Goal: Check status

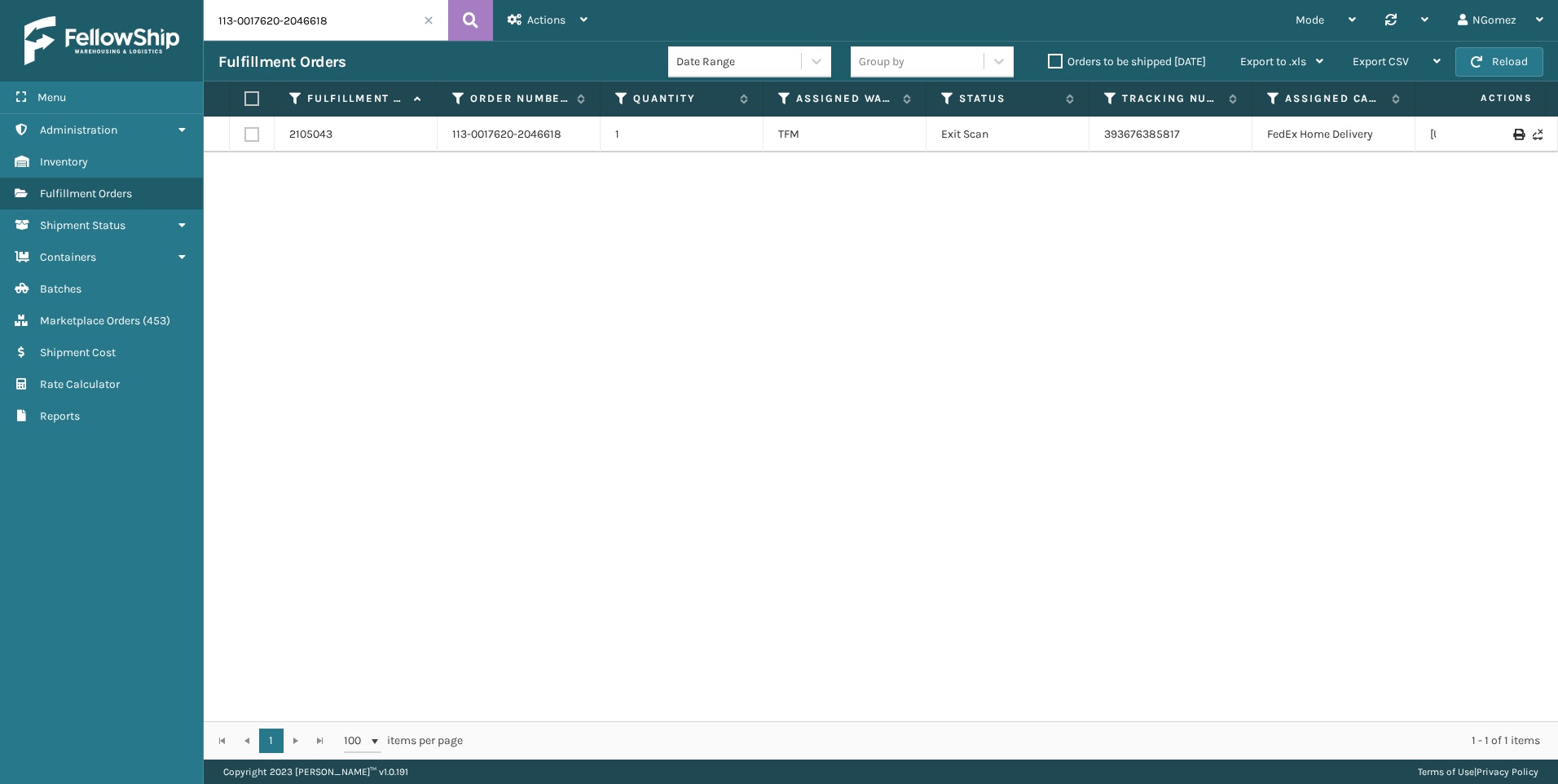
click at [327, 24] on input "113-0017620-2046618" at bounding box center [326, 20] width 244 height 40
click at [327, 22] on input "113-0017620-2046618" at bounding box center [326, 20] width 244 height 40
paste input "111-7992816-7559451"
type input "111-7992816-7559451"
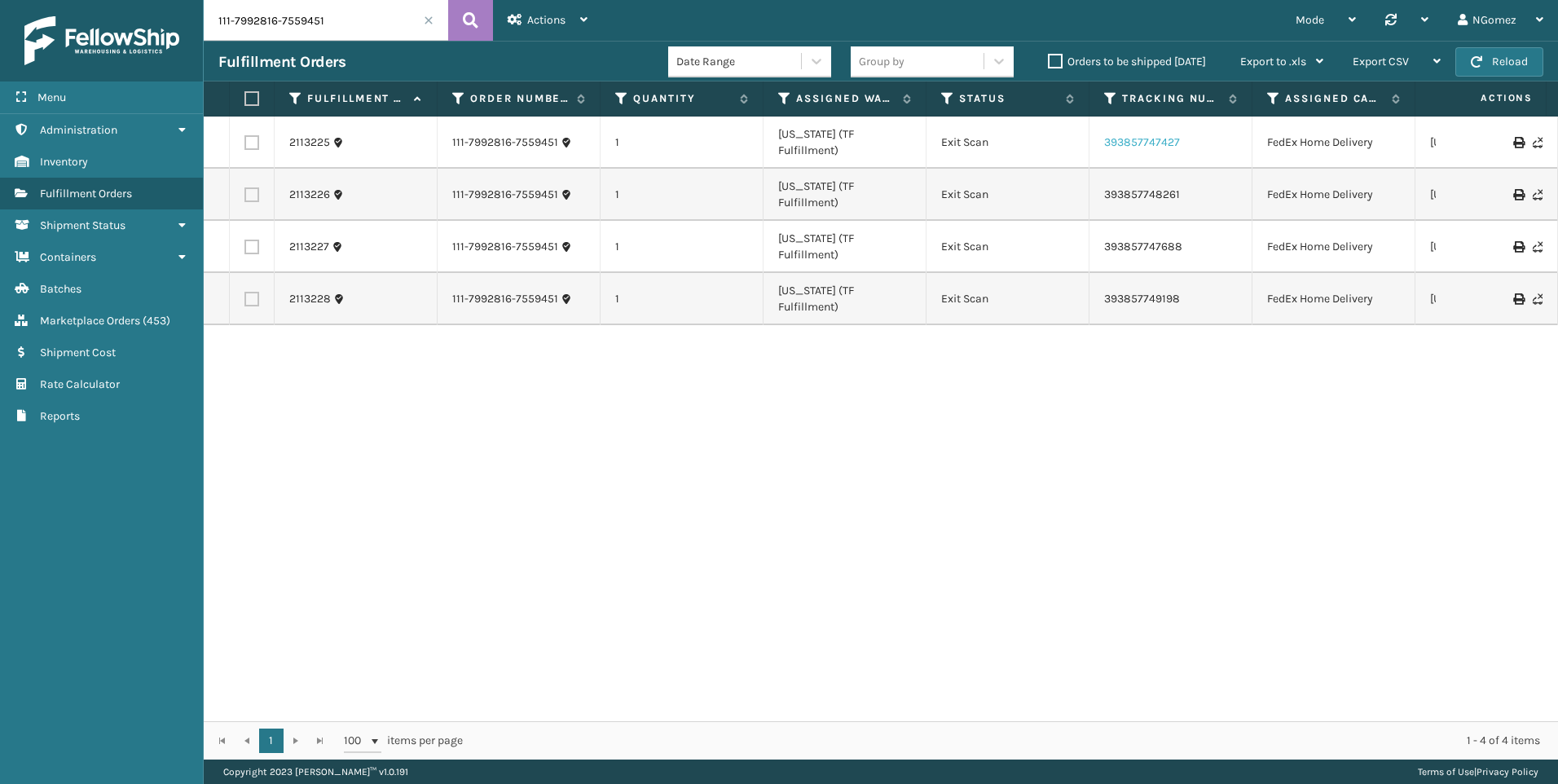
click at [1156, 136] on link "393857747427" at bounding box center [1142, 142] width 75 height 13
click at [1129, 188] on link "393857748261" at bounding box center [1142, 194] width 75 height 13
click at [1153, 240] on link "393857747688" at bounding box center [1143, 246] width 78 height 13
click at [1118, 292] on link "393857749198" at bounding box center [1142, 298] width 75 height 13
drag, startPoint x: 142, startPoint y: 327, endPoint x: 172, endPoint y: 231, distance: 100.6
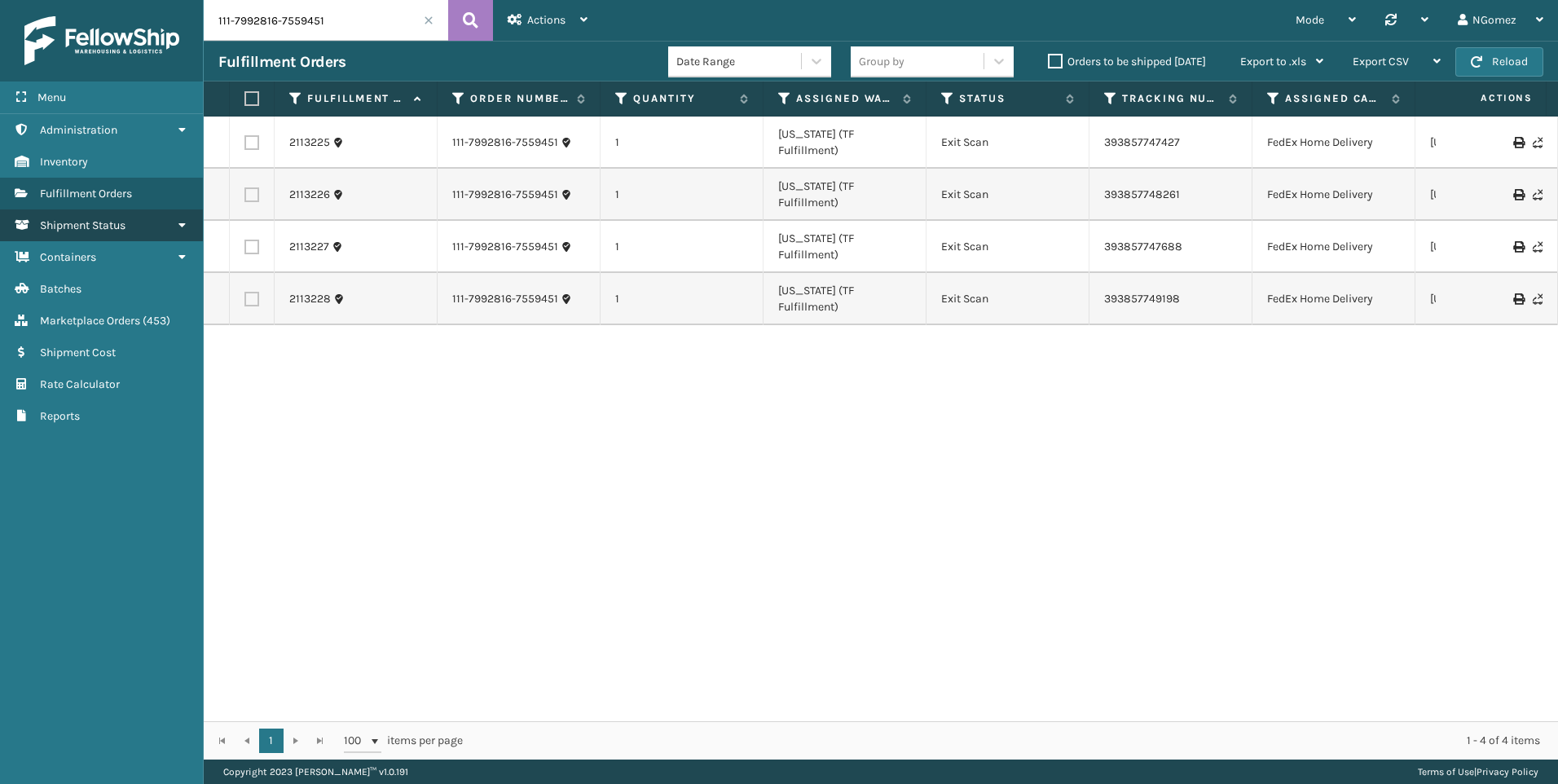
click at [144, 308] on link "Marketplace Orders ( 453 )" at bounding box center [102, 320] width 203 height 31
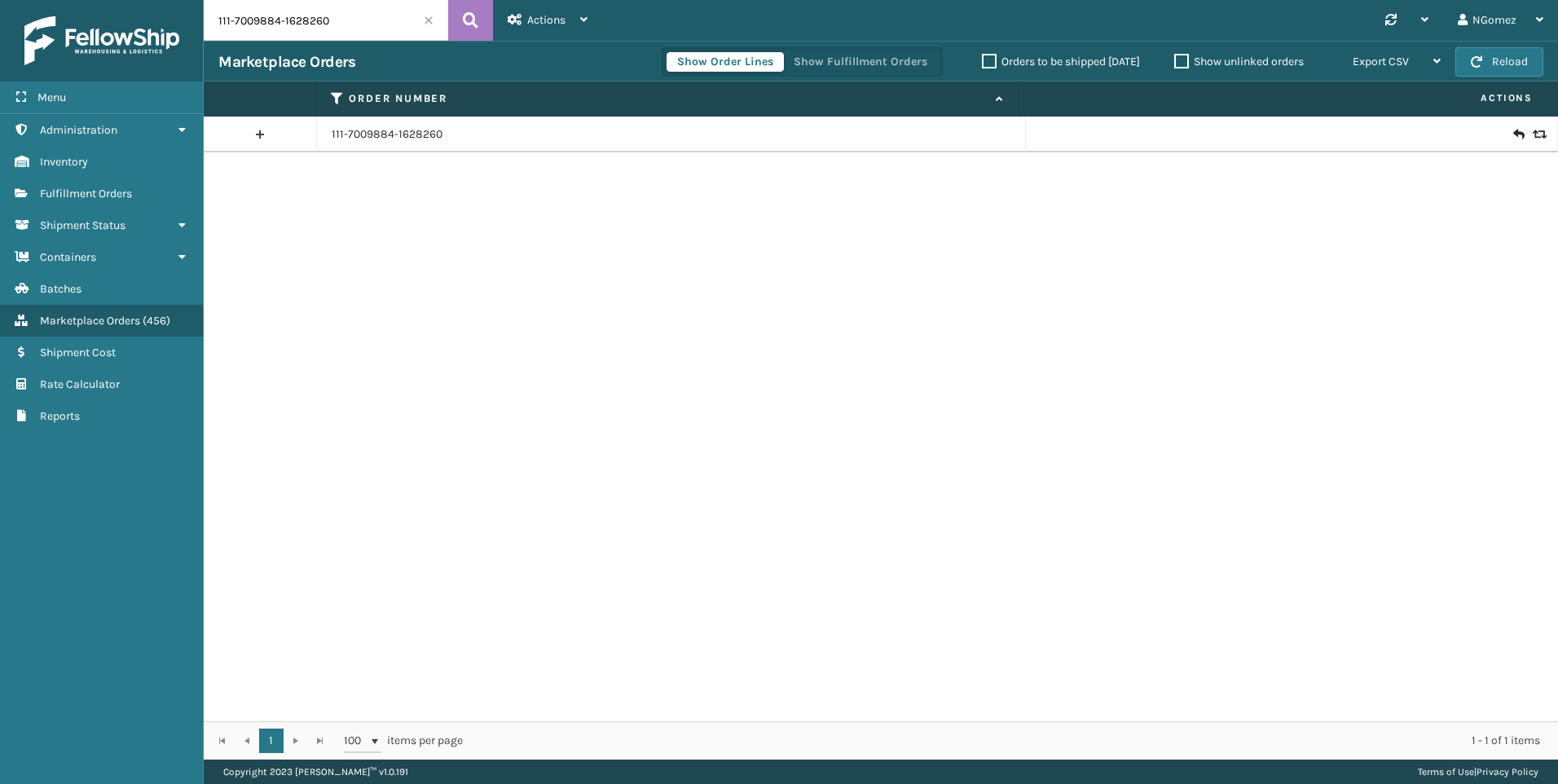
click at [285, 20] on input "111-7009884-1628260" at bounding box center [326, 20] width 244 height 40
paste input "3-2817219-4849025"
paste input "113-2817219-4849025"
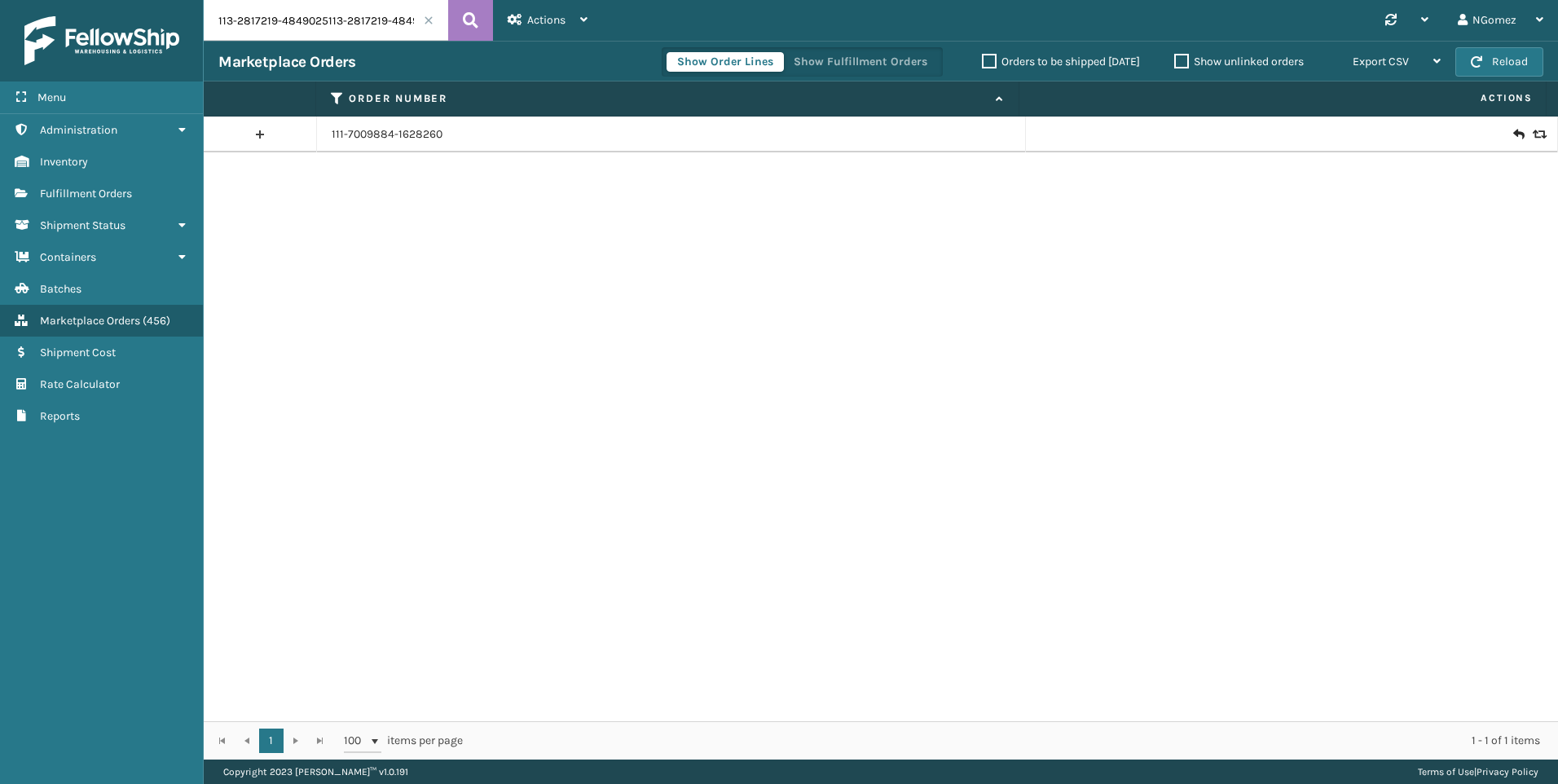
scroll to position [0, 21]
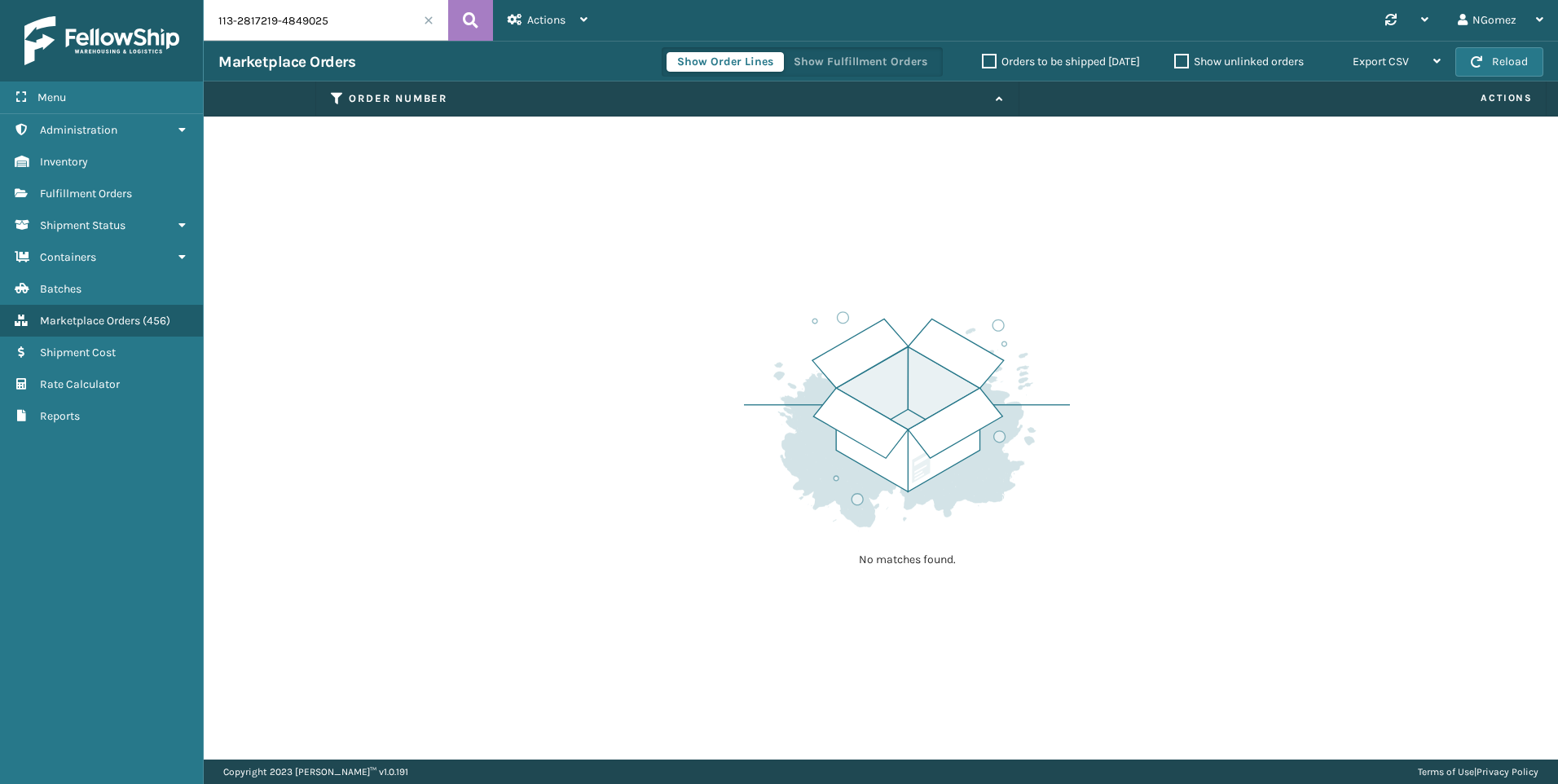
type input "113-2817219-4849025"
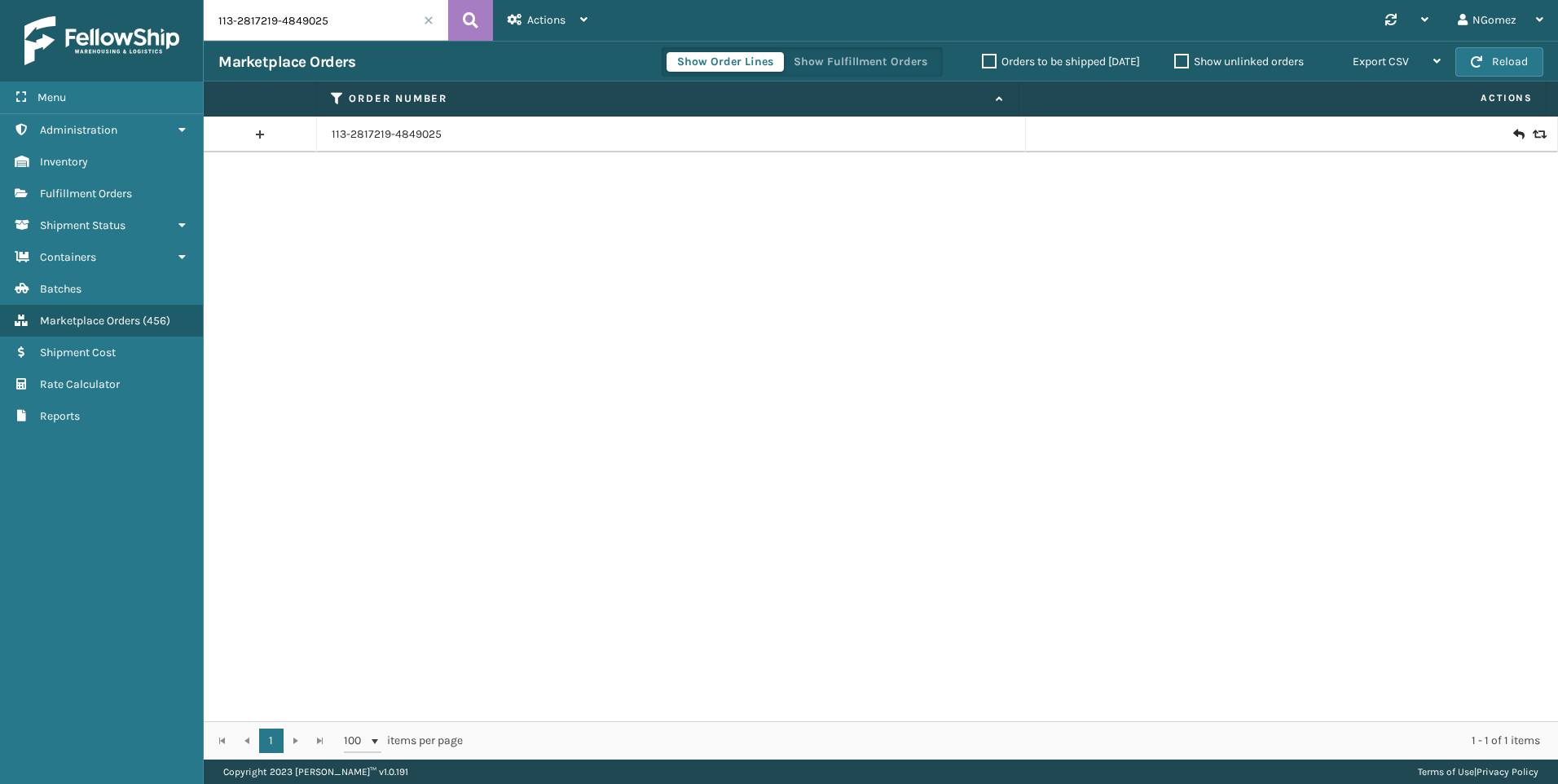
click at [1513, 133] on icon at bounding box center [1518, 135] width 10 height 16
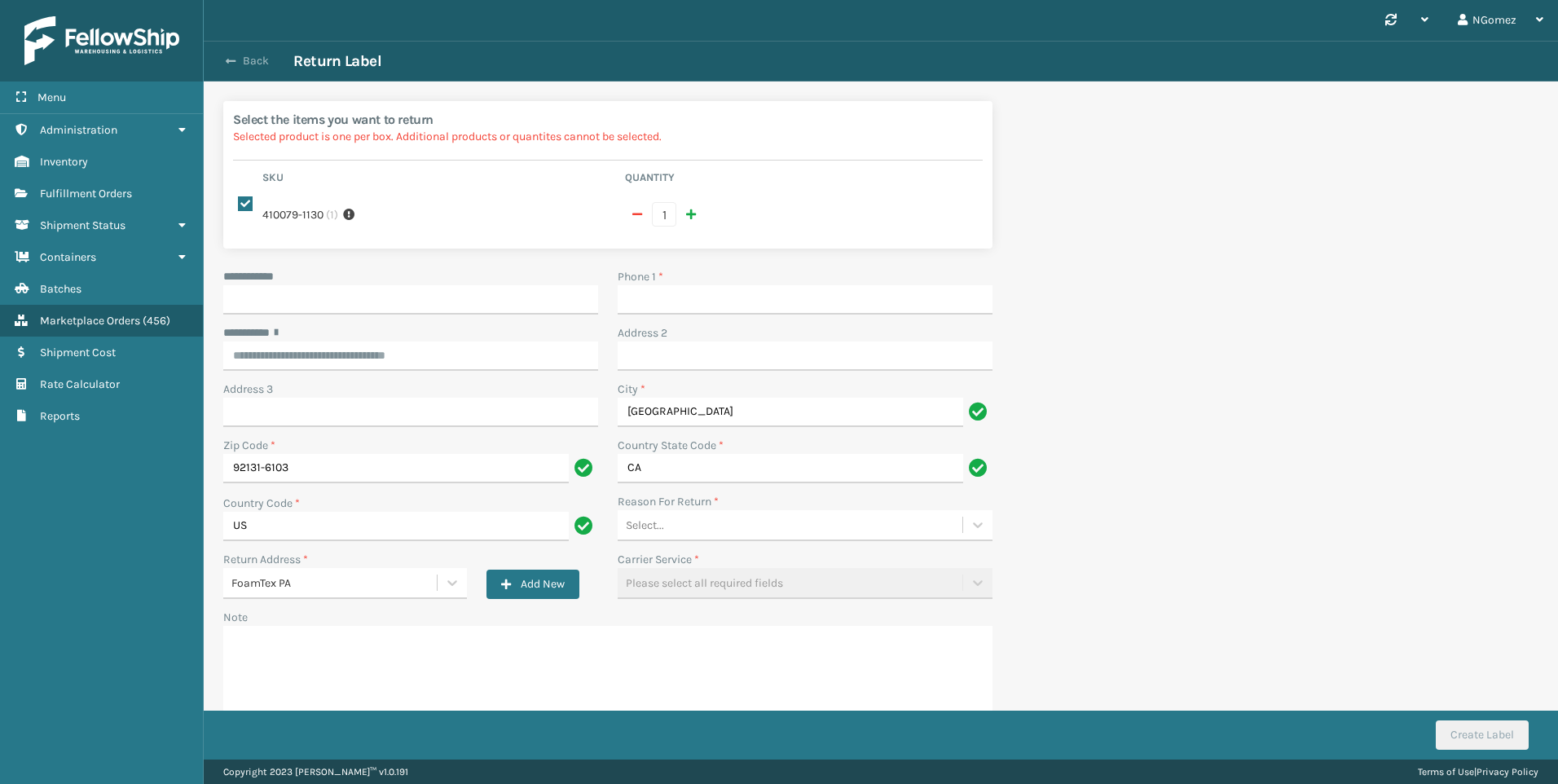
click at [238, 57] on button "Back" at bounding box center [255, 61] width 75 height 14
